Goal: Transaction & Acquisition: Purchase product/service

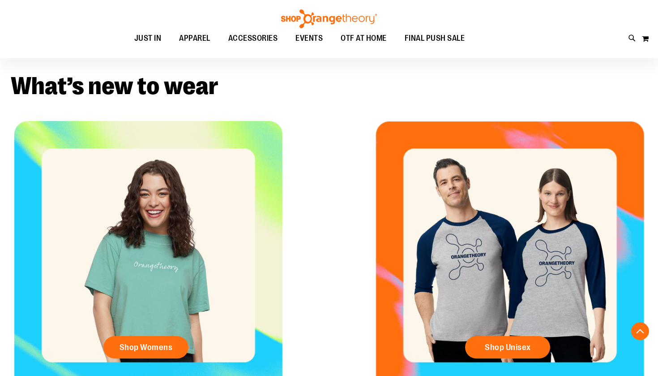
scroll to position [305, 0]
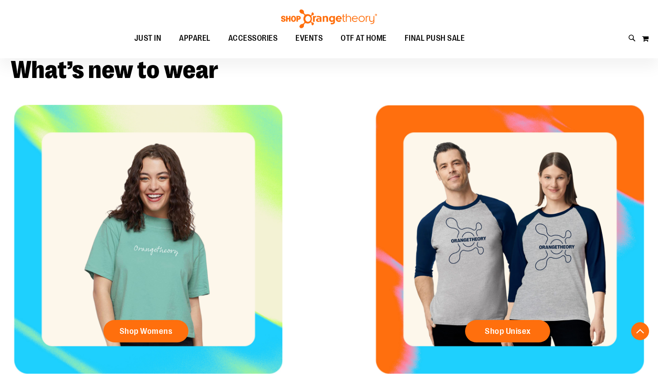
click at [519, 282] on div "Shop Unisex" at bounding box center [510, 239] width 296 height 269
click at [518, 334] on span "Shop Unisex" at bounding box center [508, 331] width 46 height 10
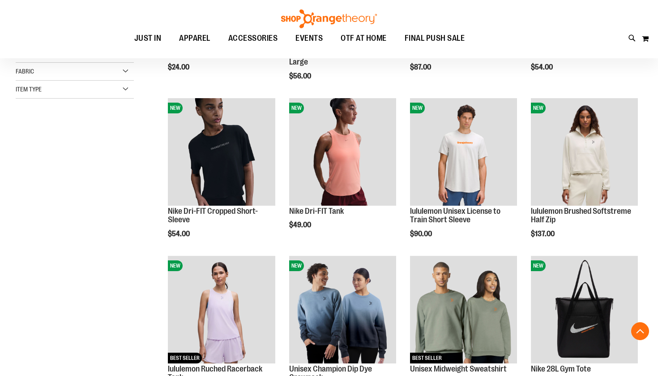
scroll to position [250, 0]
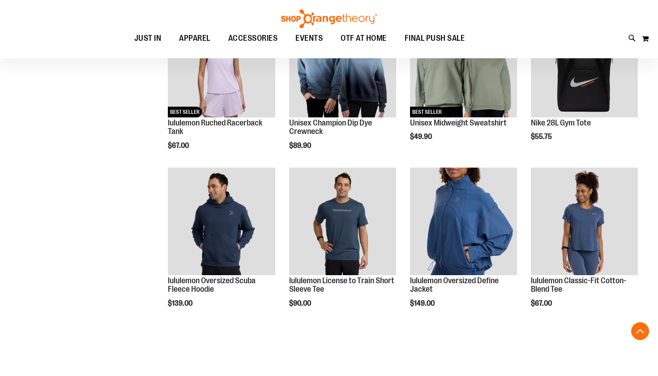
scroll to position [488, 0]
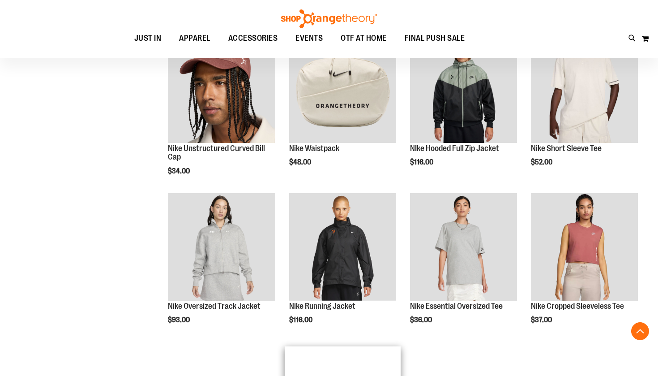
scroll to position [918, 0]
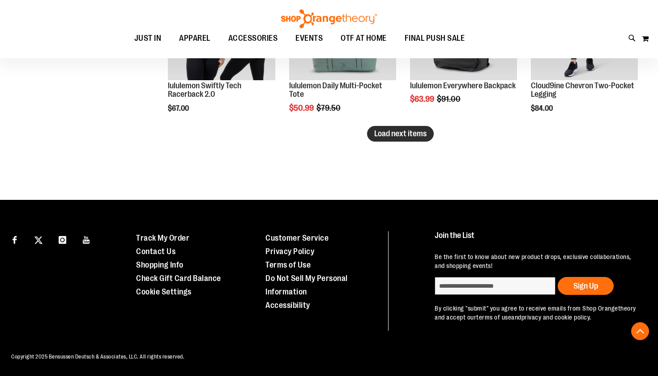
click at [413, 134] on span "Load next items" at bounding box center [400, 133] width 52 height 9
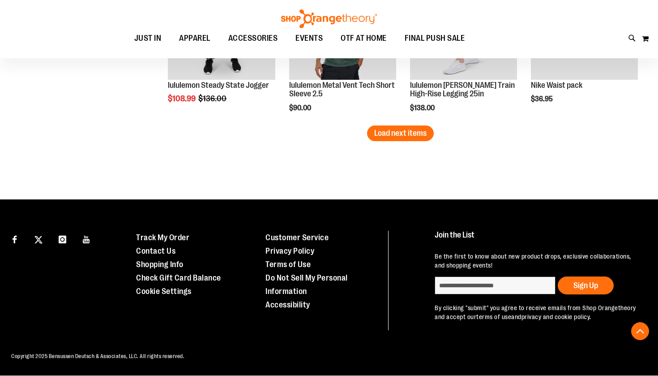
scroll to position [1943, 0]
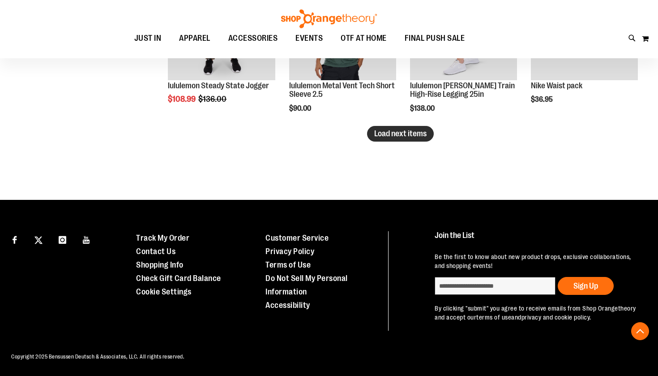
click at [401, 126] on button "Load next items" at bounding box center [400, 134] width 67 height 16
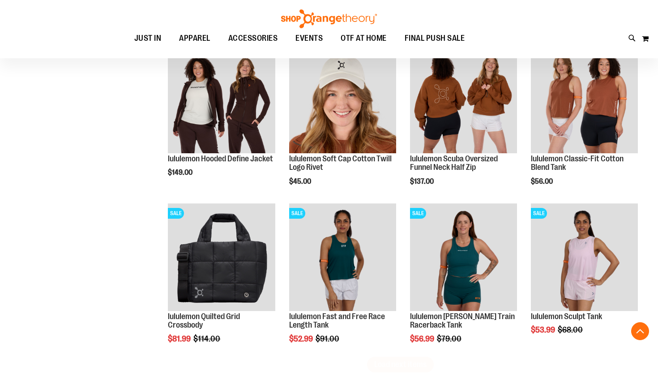
scroll to position [2188, 0]
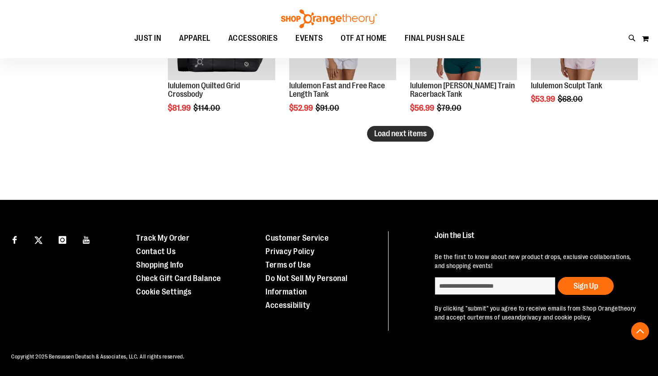
click at [426, 136] on span "Load next items" at bounding box center [400, 133] width 52 height 9
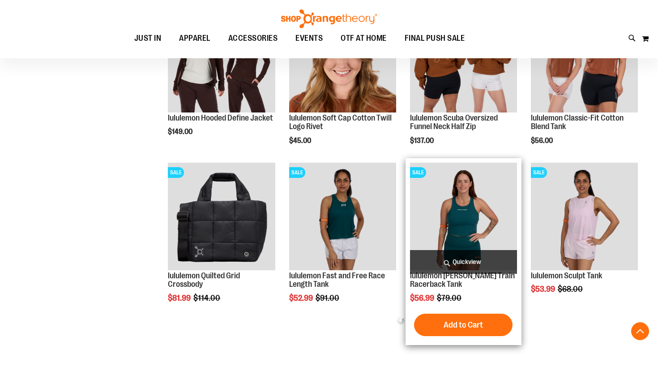
scroll to position [2224, 0]
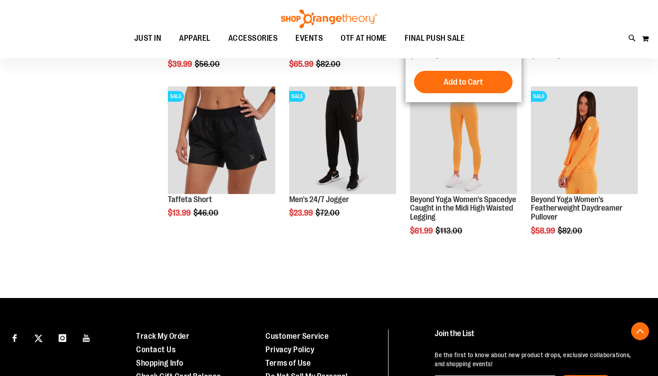
scroll to position [2782, 0]
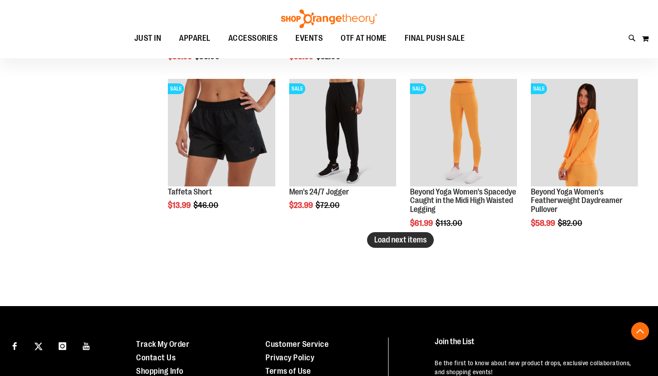
click at [401, 241] on span "Load next items" at bounding box center [400, 239] width 52 height 9
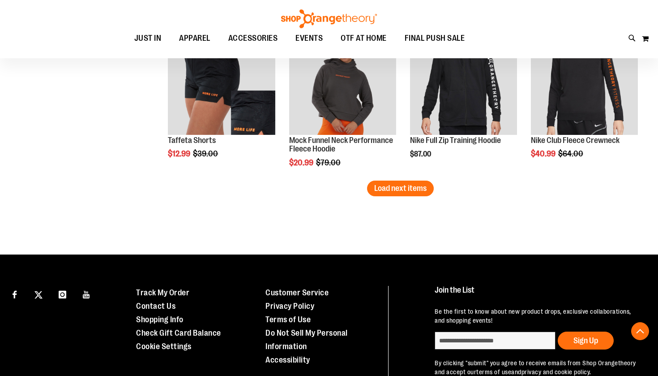
scroll to position [3354, 0]
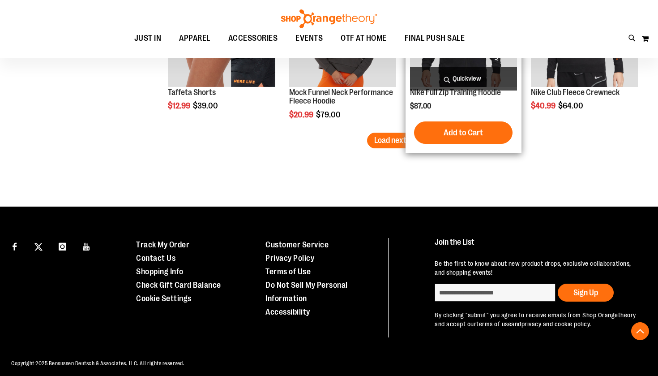
click at [408, 136] on div "Nike Full Zip Training Hoodie $87.00 Quickview Add to Cart" at bounding box center [464, 64] width 116 height 178
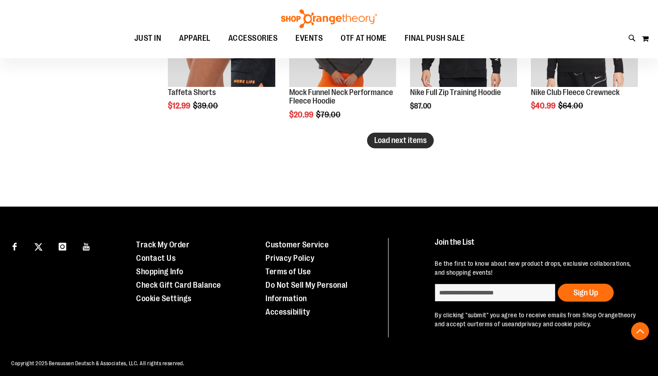
click at [384, 145] on button "Load next items" at bounding box center [400, 141] width 67 height 16
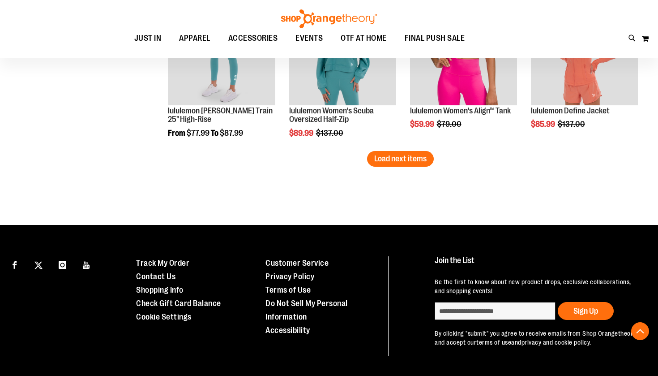
scroll to position [3813, 0]
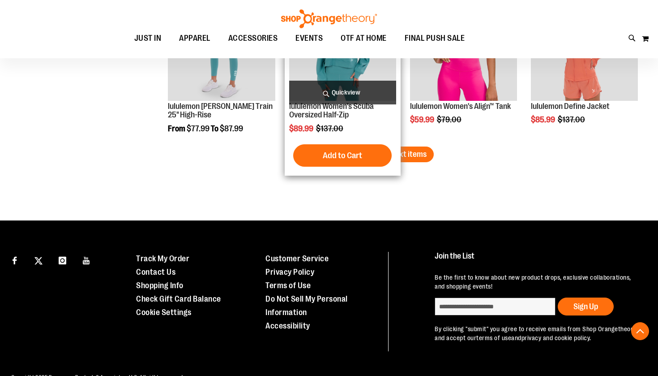
click at [395, 154] on div "Add to Cart In stock" at bounding box center [342, 155] width 107 height 22
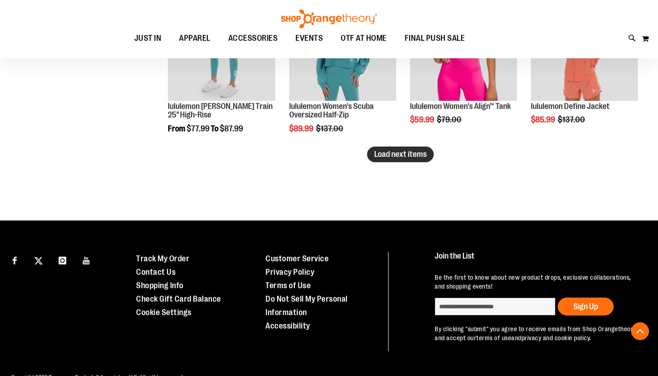
click at [421, 159] on button "Load next items" at bounding box center [400, 154] width 67 height 16
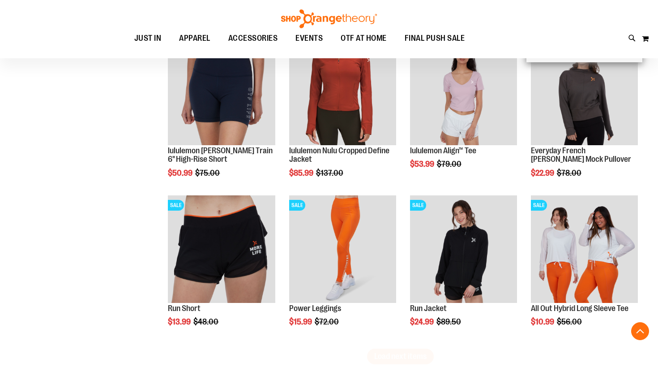
scroll to position [4085, 0]
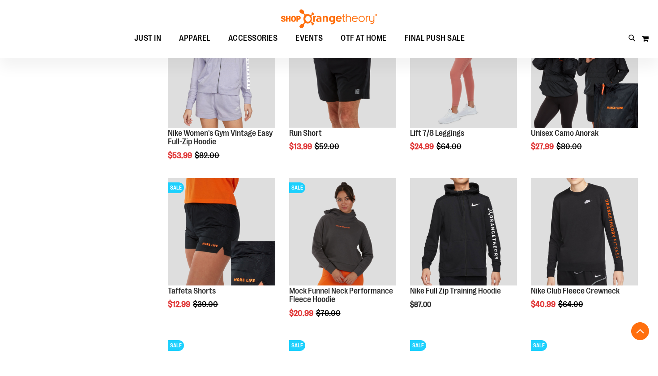
scroll to position [2726, 0]
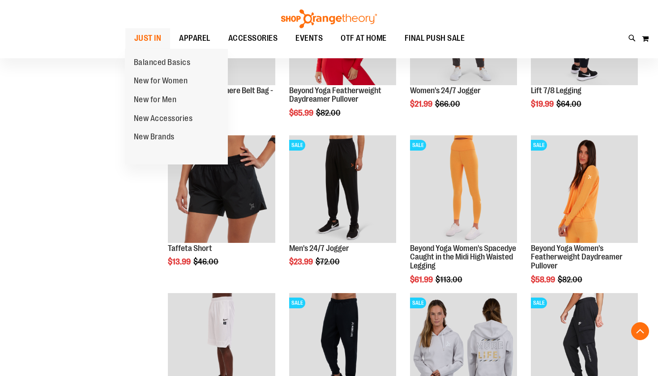
click at [149, 36] on span "JUST IN" at bounding box center [147, 38] width 27 height 20
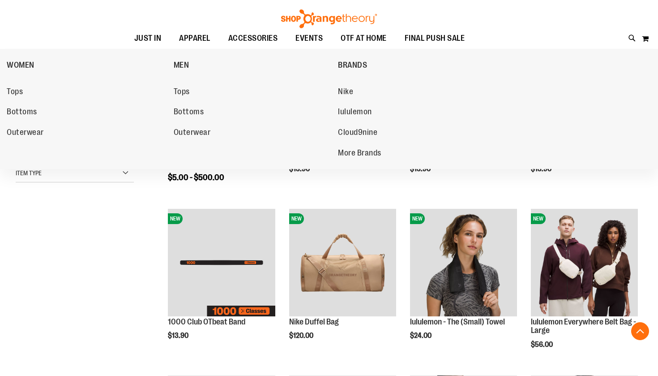
scroll to position [188, 0]
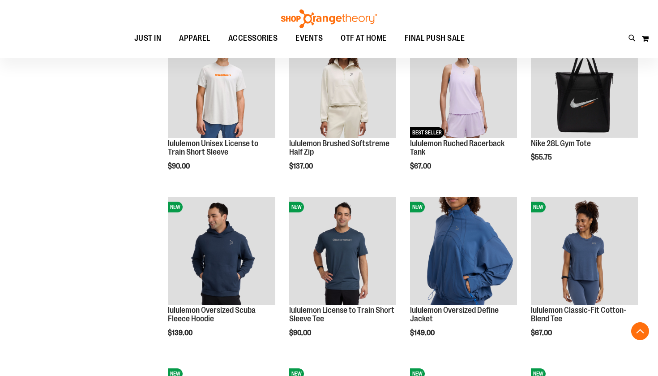
scroll to position [654, 0]
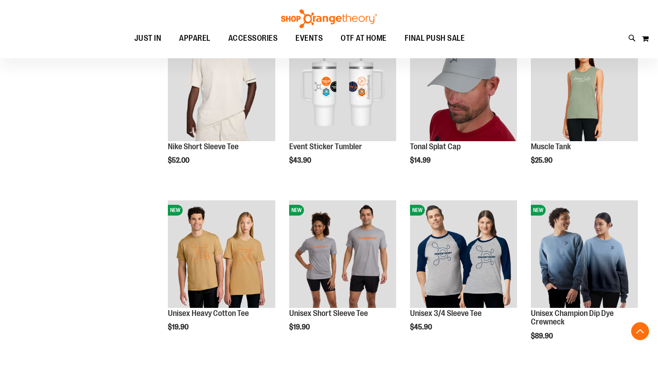
scroll to position [1375, 0]
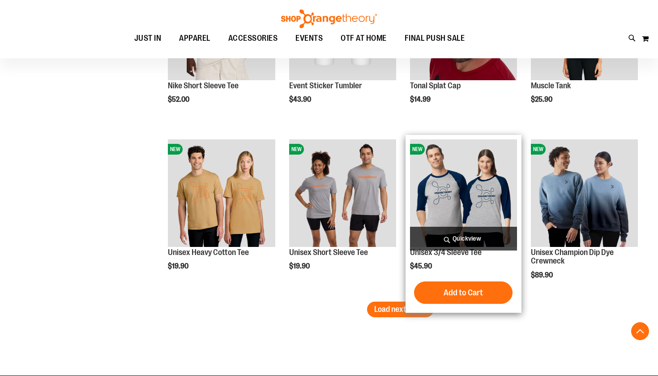
click at [460, 198] on img "product" at bounding box center [463, 192] width 107 height 107
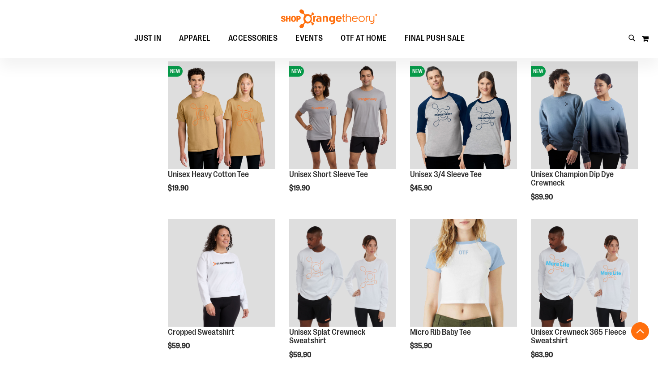
scroll to position [451, 0]
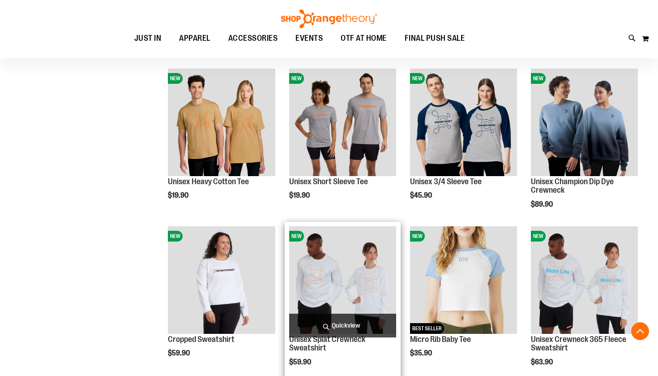
click at [345, 278] on img "product" at bounding box center [342, 279] width 107 height 107
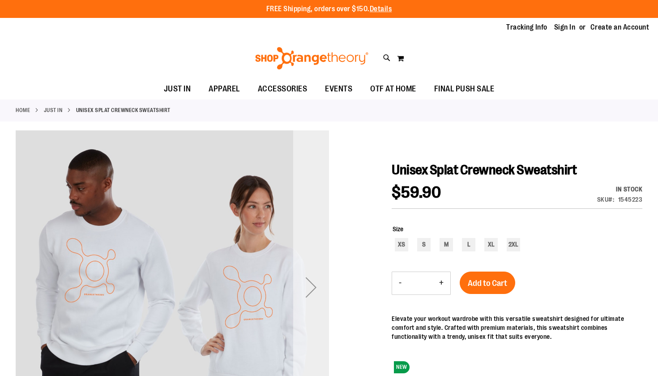
click at [313, 285] on div "Next" at bounding box center [311, 287] width 36 height 36
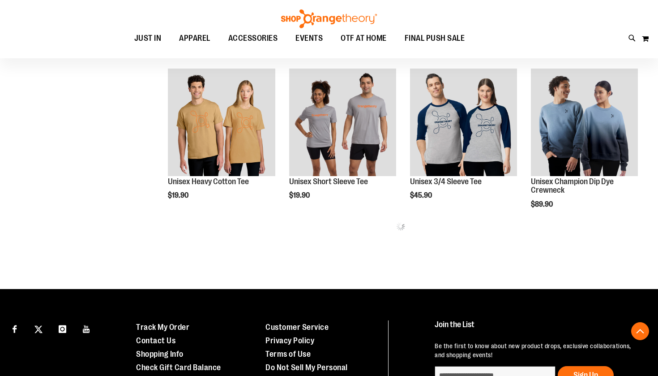
scroll to position [441, 0]
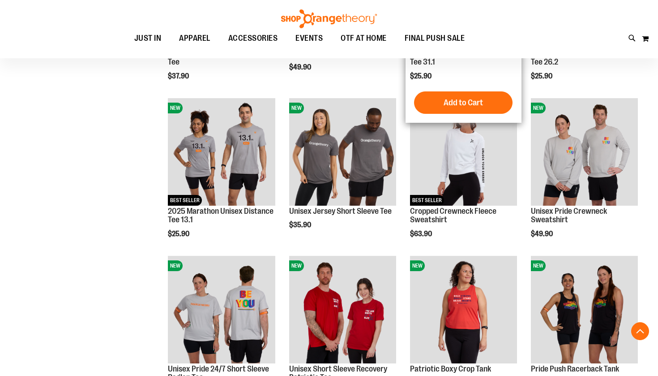
scroll to position [796, 0]
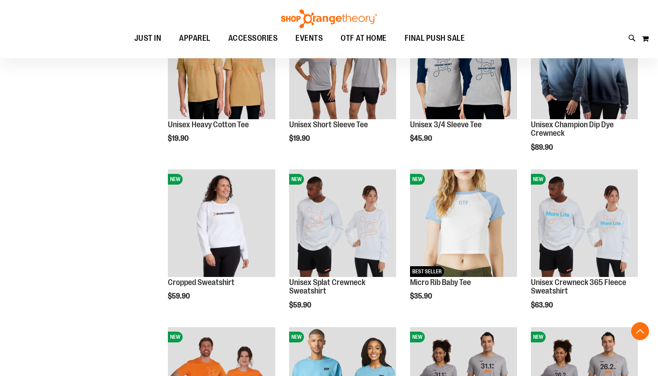
scroll to position [407, 0]
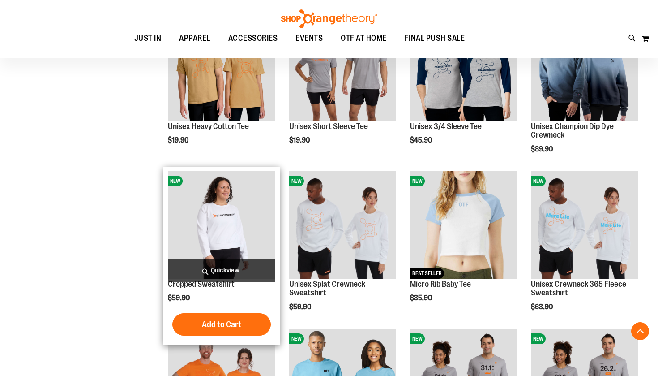
click at [254, 208] on img "product" at bounding box center [221, 224] width 107 height 107
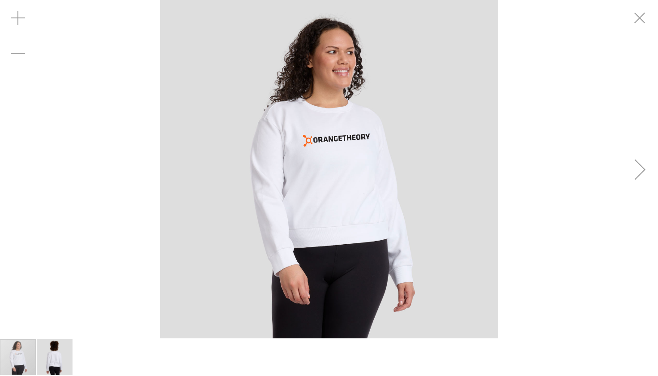
click at [639, 178] on div "Next" at bounding box center [640, 169] width 36 height 36
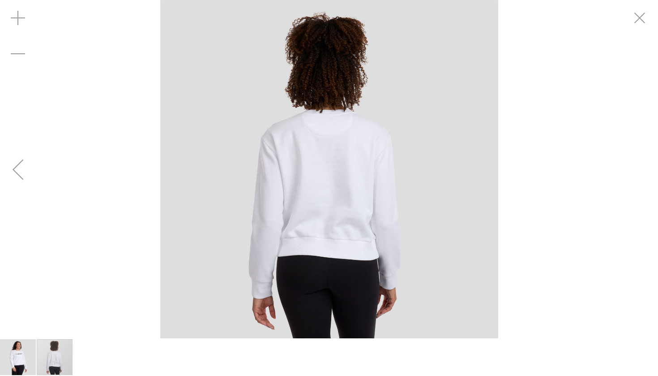
click at [639, 178] on div "carousel" at bounding box center [329, 169] width 658 height 338
click at [26, 167] on div "Previous" at bounding box center [18, 169] width 36 height 36
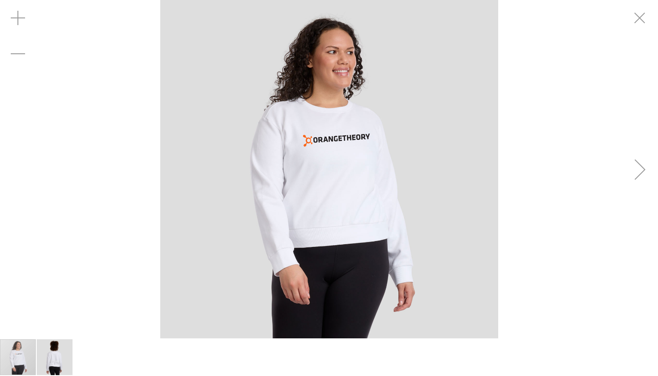
drag, startPoint x: 623, startPoint y: 325, endPoint x: 505, endPoint y: 224, distance: 155.9
click at [505, 224] on div "carousel" at bounding box center [329, 169] width 658 height 338
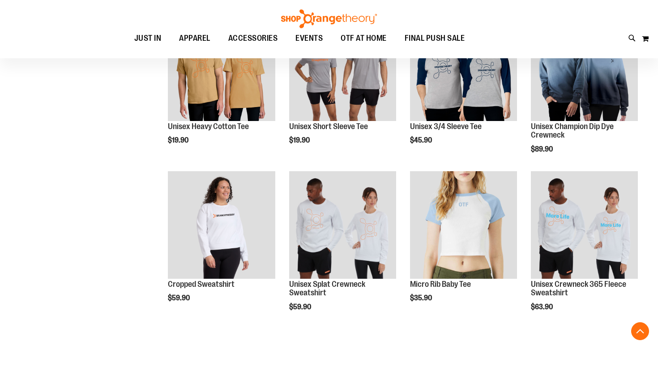
scroll to position [469, 0]
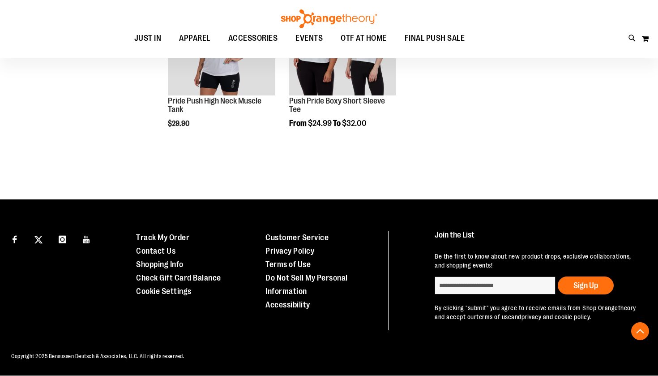
scroll to position [1220, 0]
